Goal: Transaction & Acquisition: Obtain resource

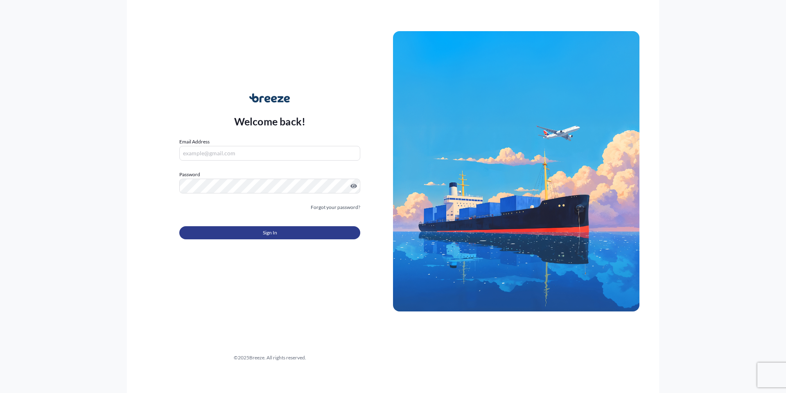
type input "[PERSON_NAME][EMAIL_ADDRESS][PERSON_NAME][DOMAIN_NAME]"
click at [316, 234] on button "Sign In" at bounding box center [269, 232] width 181 height 13
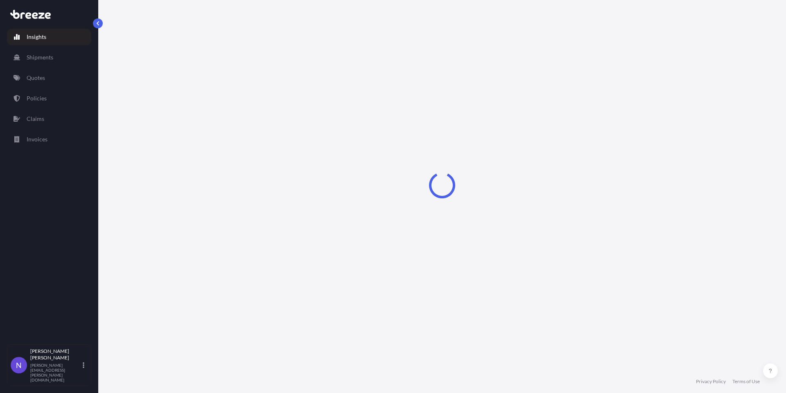
select select "2025"
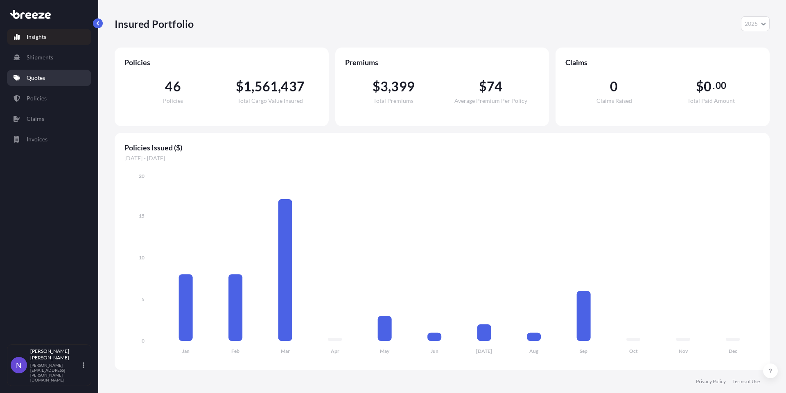
click at [33, 82] on link "Quotes" at bounding box center [49, 78] width 84 height 16
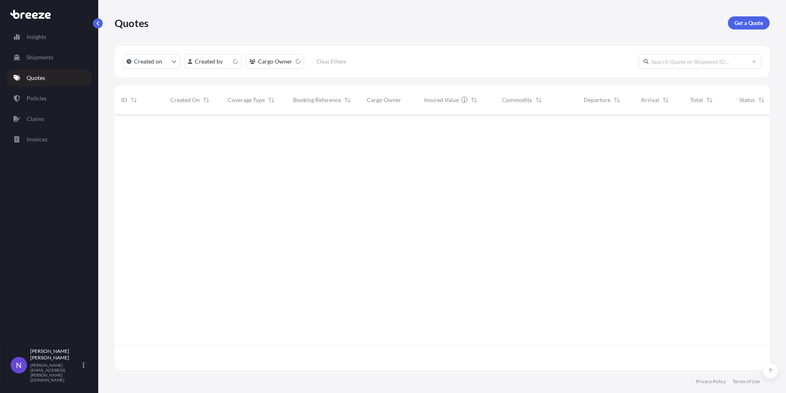
scroll to position [253, 649]
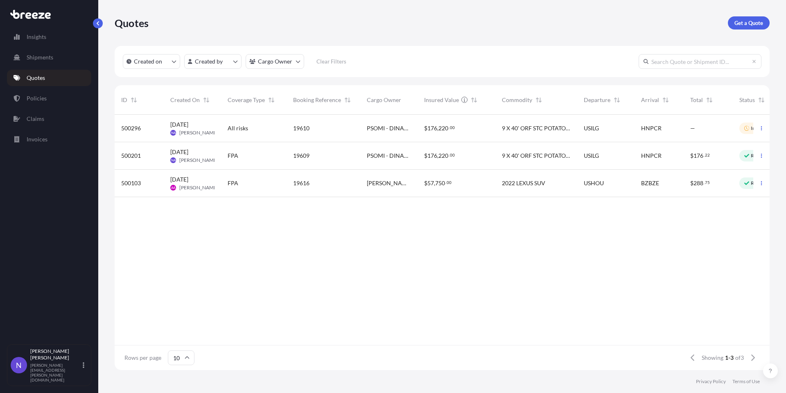
click at [637, 166] on div "HNPCR" at bounding box center [658, 155] width 49 height 27
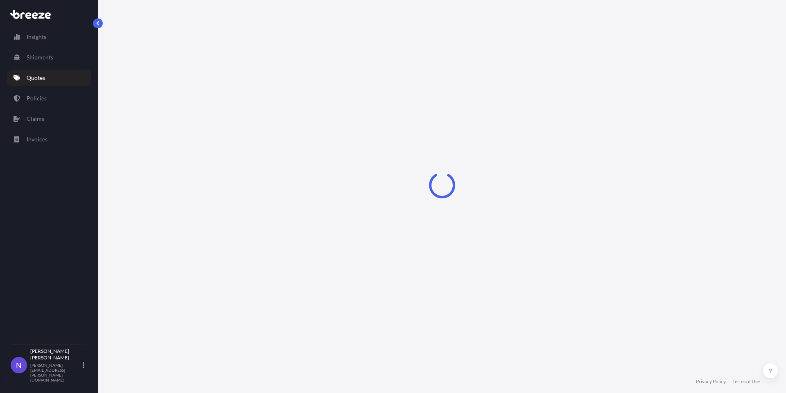
select select "Sea"
select select "2"
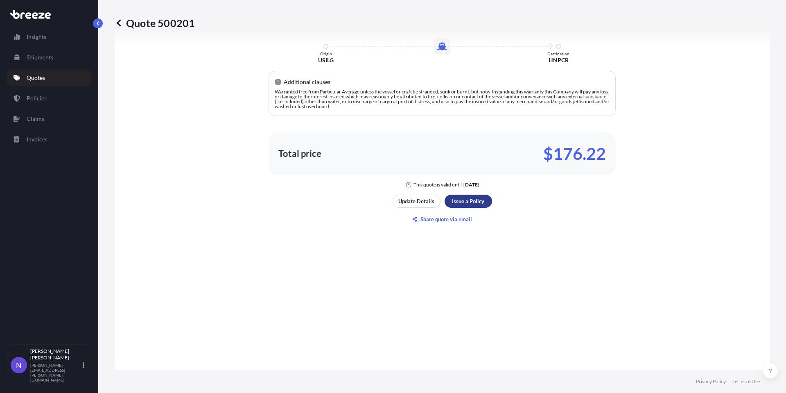
scroll to position [1098, 0]
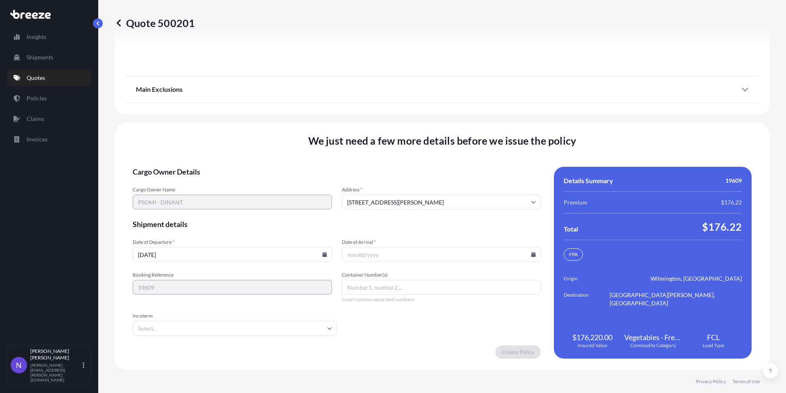
click at [321, 257] on input "[DATE]" at bounding box center [232, 254] width 199 height 15
click at [323, 259] on input "[DATE]" at bounding box center [232, 254] width 199 height 15
click at [323, 253] on icon at bounding box center [324, 254] width 5 height 5
click at [195, 121] on button at bounding box center [188, 127] width 13 height 13
click at [210, 150] on button "1" at bounding box center [206, 149] width 13 height 13
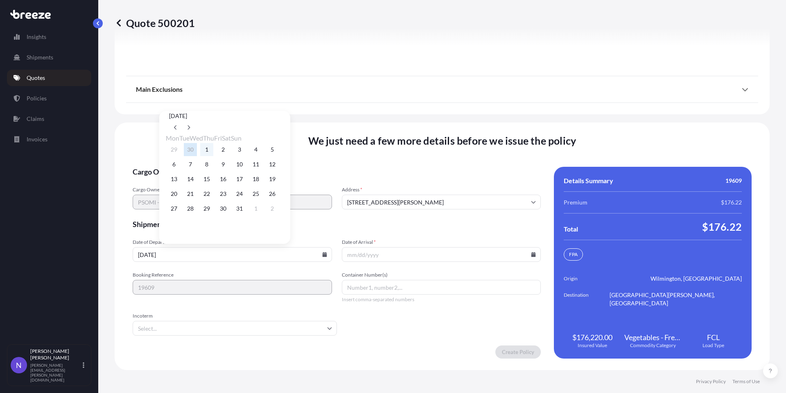
type input "[DATE]"
click at [439, 252] on input "Date of Arrival *" at bounding box center [441, 254] width 199 height 15
click at [531, 255] on icon at bounding box center [533, 254] width 5 height 5
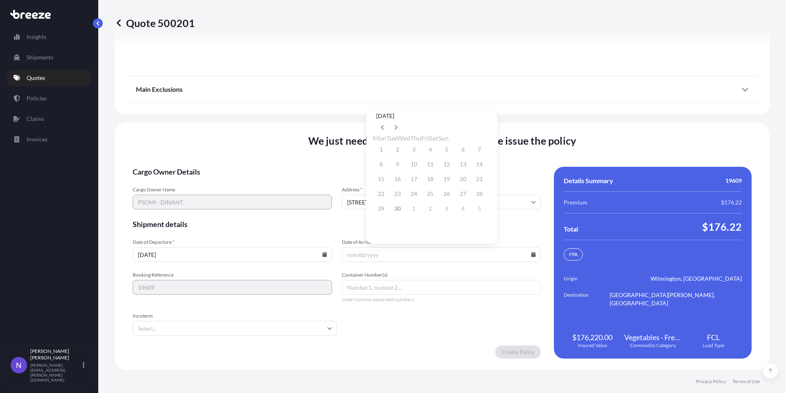
click at [488, 122] on div at bounding box center [431, 127] width 111 height 13
click at [402, 121] on button at bounding box center [395, 127] width 13 height 13
click at [417, 165] on button "8" at bounding box center [413, 164] width 13 height 13
type input "[DATE]"
click at [268, 333] on input "Incoterm" at bounding box center [235, 328] width 204 height 15
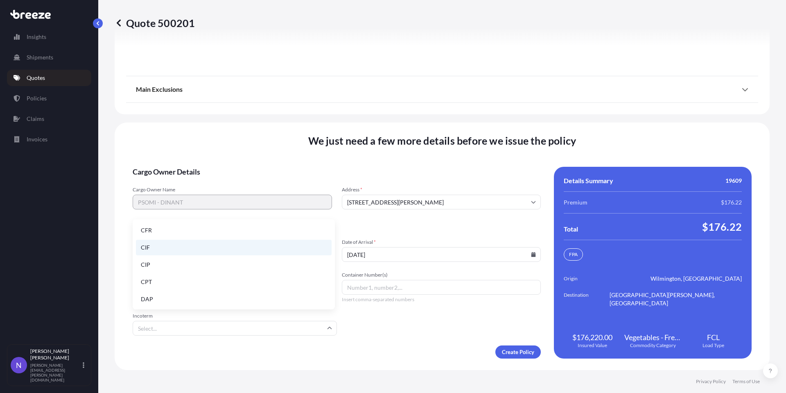
click at [202, 242] on li "CIF" at bounding box center [234, 247] width 196 height 16
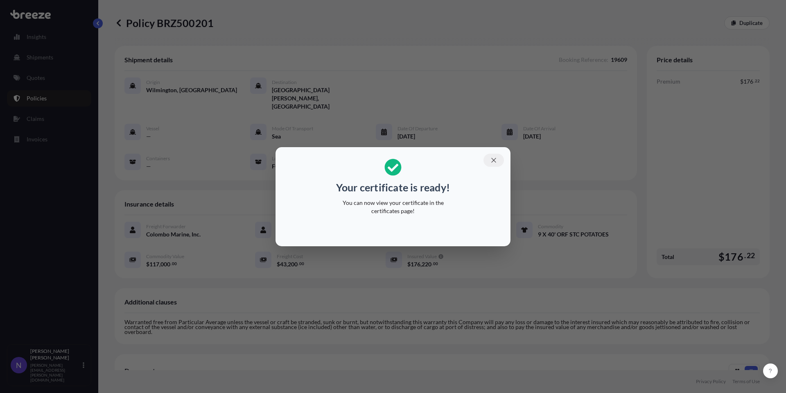
click at [495, 159] on icon "button" at bounding box center [493, 159] width 7 height 7
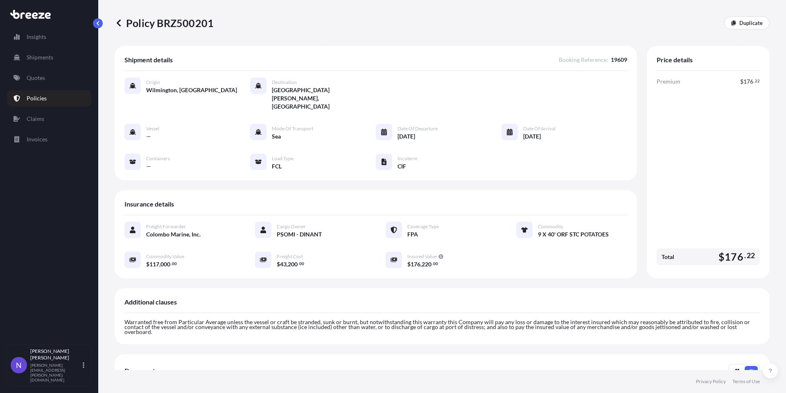
scroll to position [158, 0]
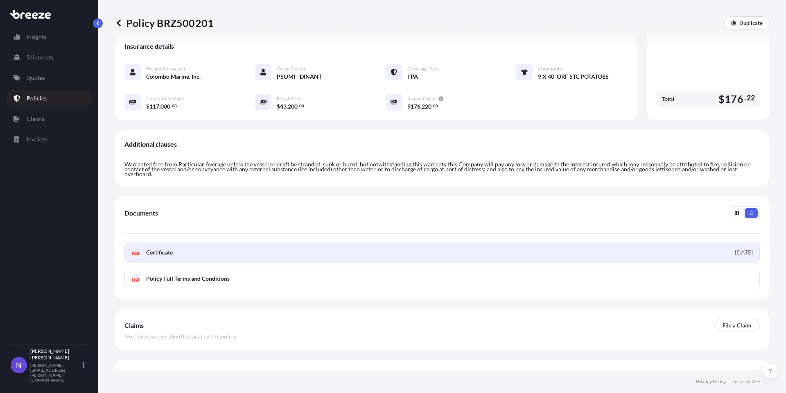
click at [436, 242] on link "PDF Certificate [DATE]" at bounding box center [441, 252] width 635 height 21
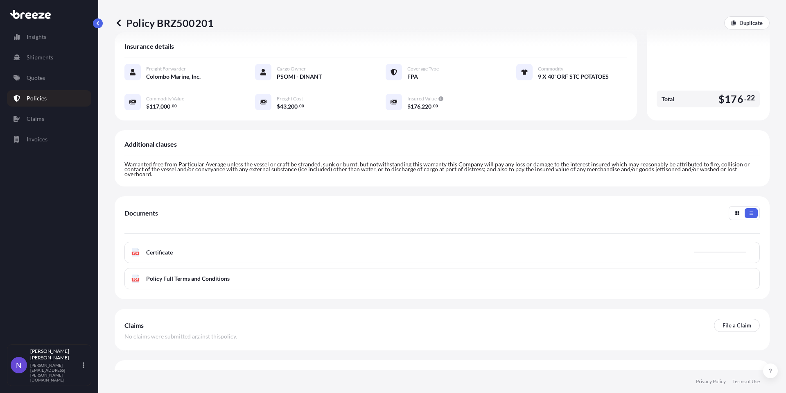
scroll to position [0, 0]
